Goal: Find specific fact

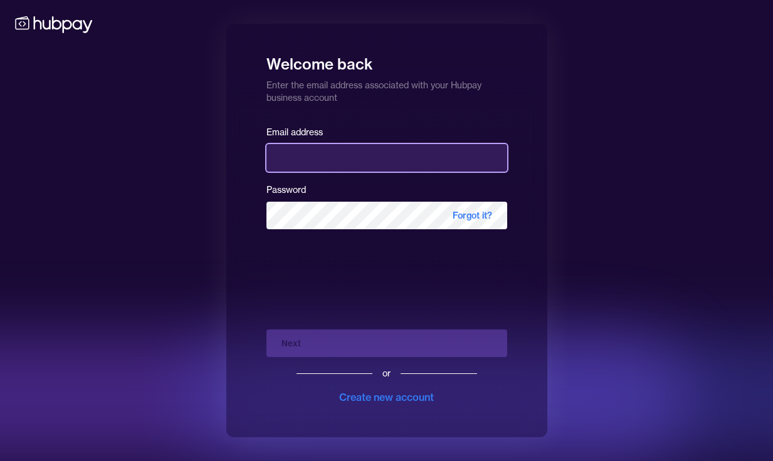
type input "**********"
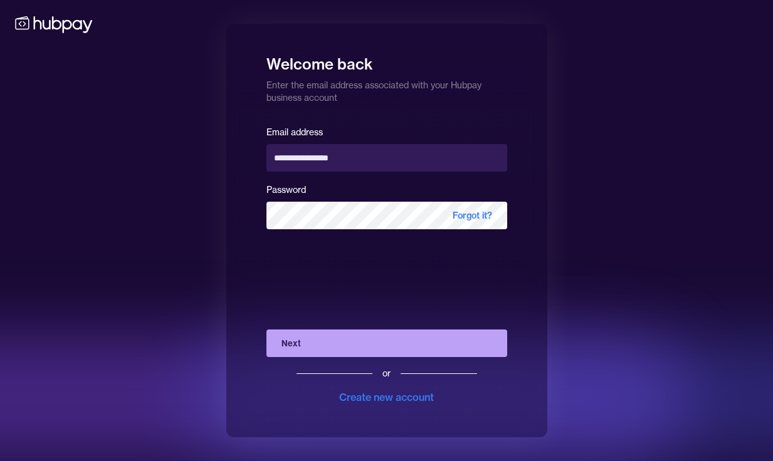
click at [306, 341] on button "Next" at bounding box center [386, 344] width 241 height 28
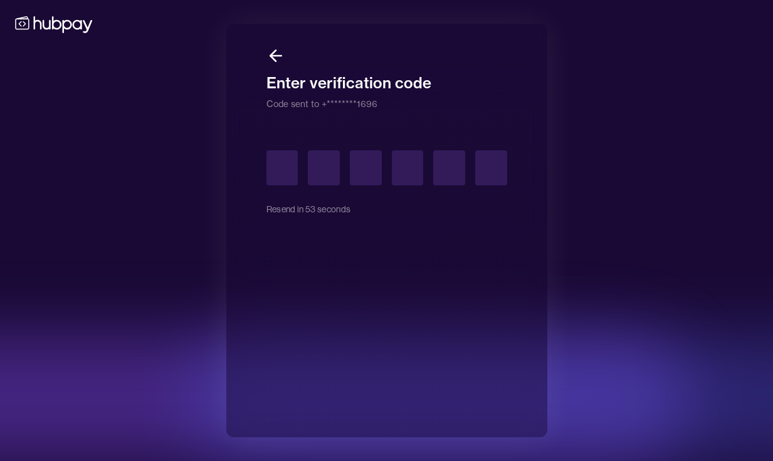
type input "*"
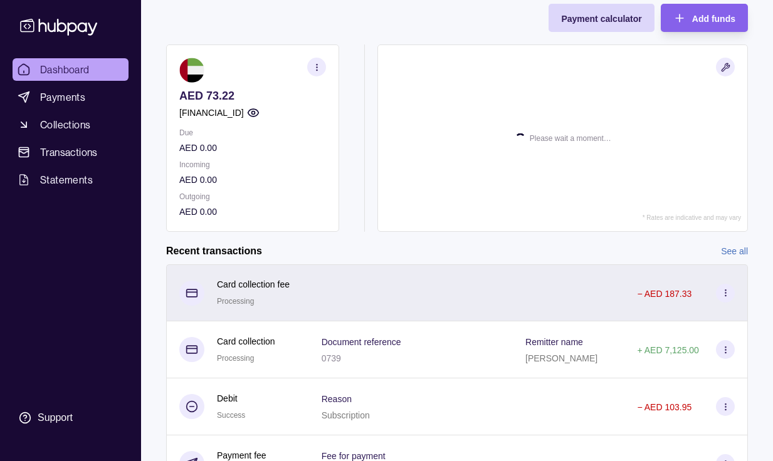
scroll to position [77, 0]
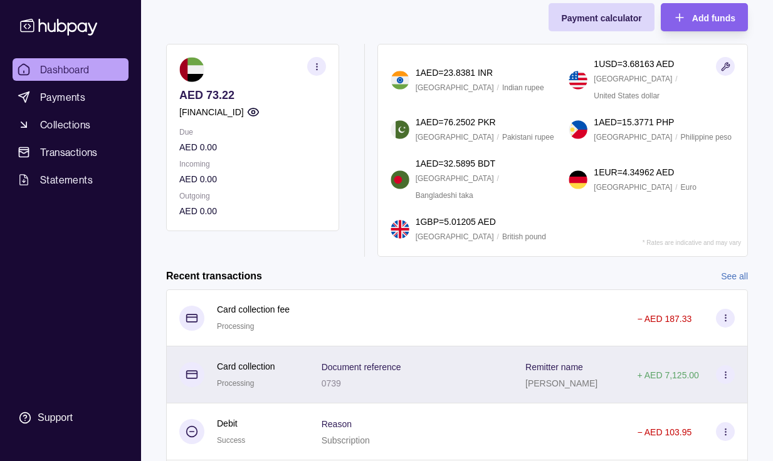
click at [410, 360] on div "Document reference 0739" at bounding box center [410, 374] width 179 height 31
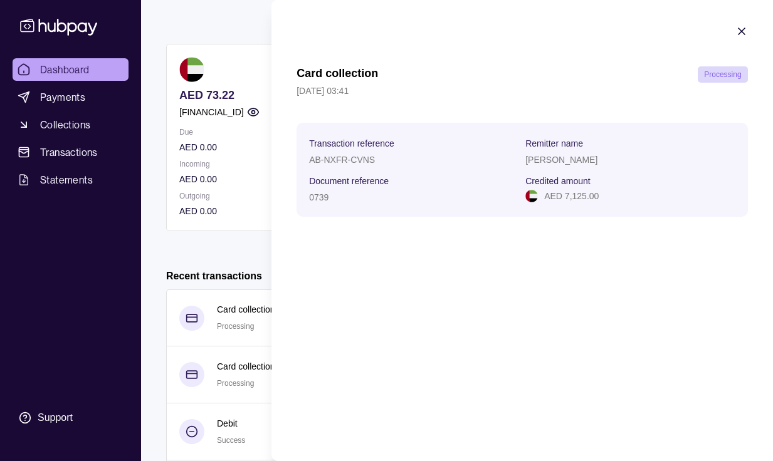
click at [739, 31] on icon "button" at bounding box center [741, 31] width 13 height 13
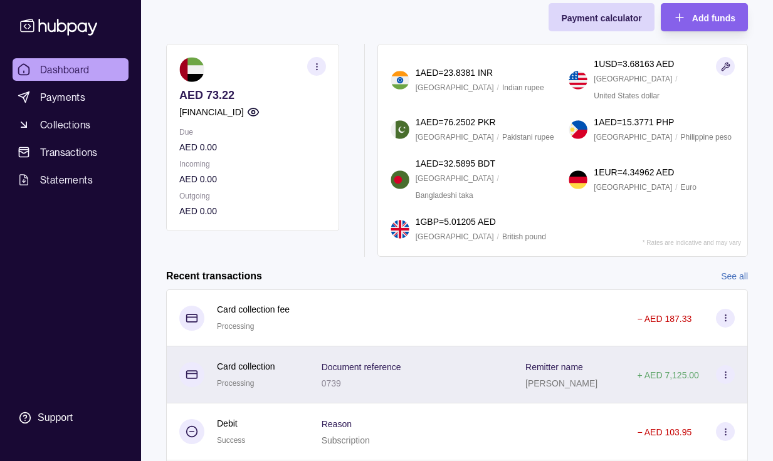
click at [273, 360] on p "Card collection" at bounding box center [246, 367] width 58 height 14
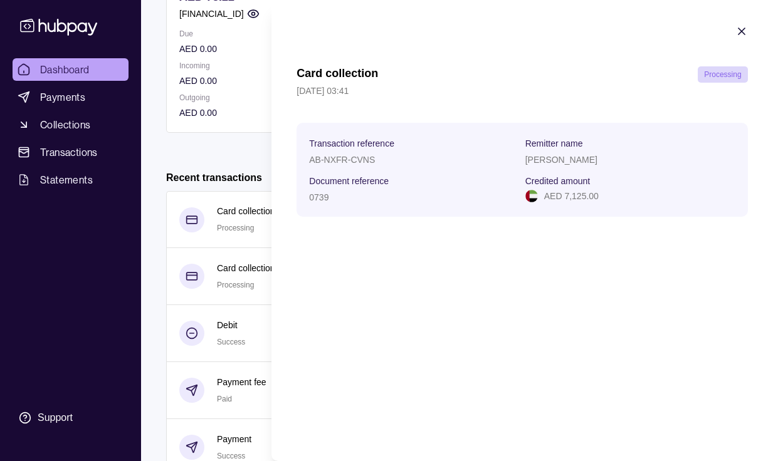
scroll to position [204, 0]
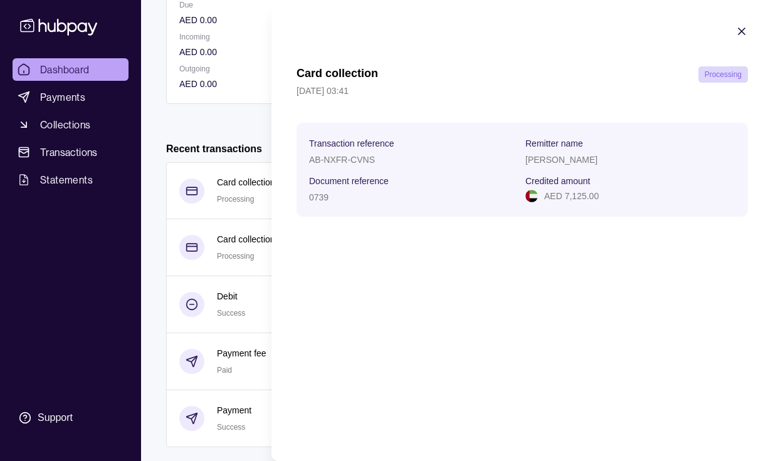
click at [741, 34] on icon "button" at bounding box center [741, 31] width 13 height 13
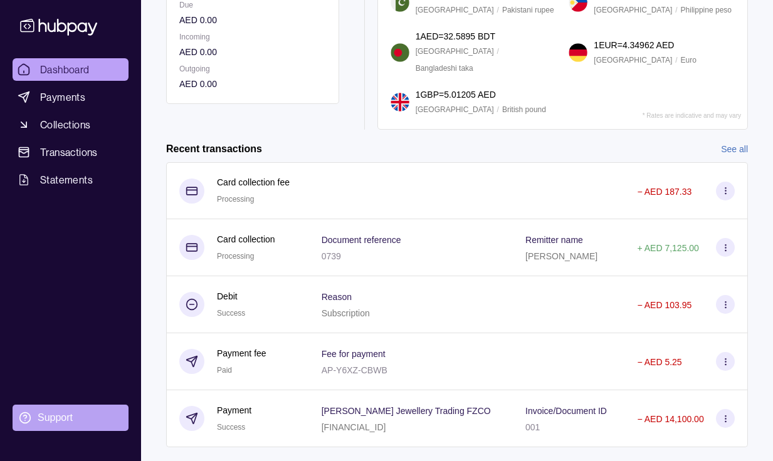
click at [108, 418] on section "Support" at bounding box center [71, 418] width 116 height 26
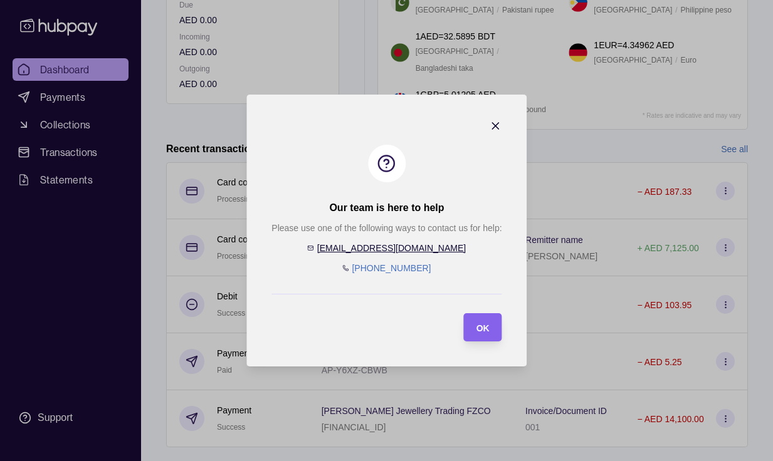
click at [496, 123] on icon "button" at bounding box center [495, 126] width 13 height 13
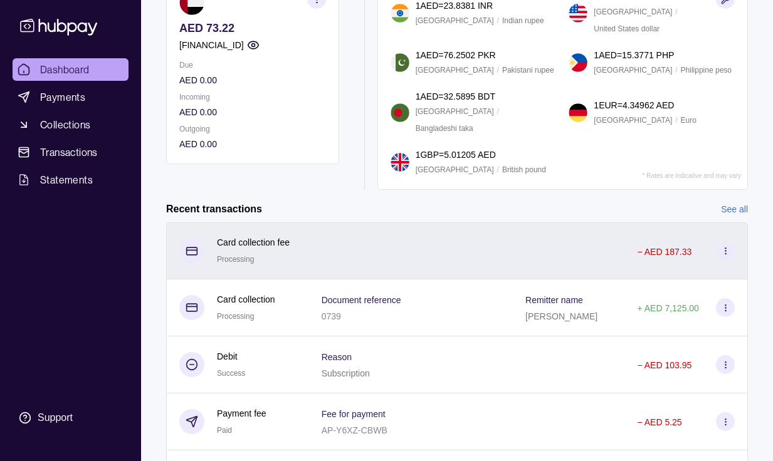
scroll to position [143, 0]
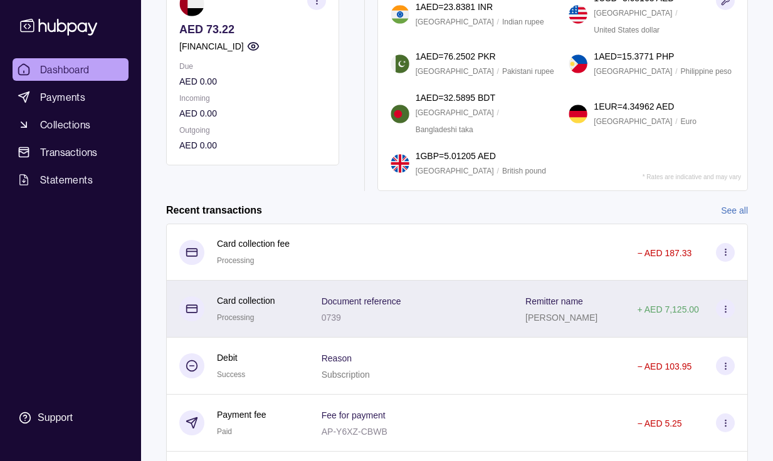
click at [442, 293] on div "Document reference 0739" at bounding box center [410, 308] width 179 height 31
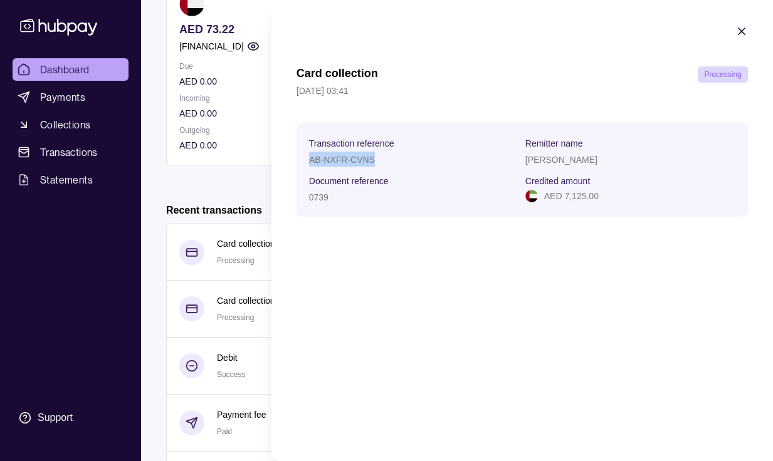
drag, startPoint x: 384, startPoint y: 160, endPoint x: 306, endPoint y: 162, distance: 77.7
click at [306, 162] on section "Transaction reference AB-NXFR-CVNS Remitter name [PERSON_NAME] Document referen…" at bounding box center [521, 170] width 451 height 94
copy p "AB-NXFR-CVNS"
